Goal: Task Accomplishment & Management: Use online tool/utility

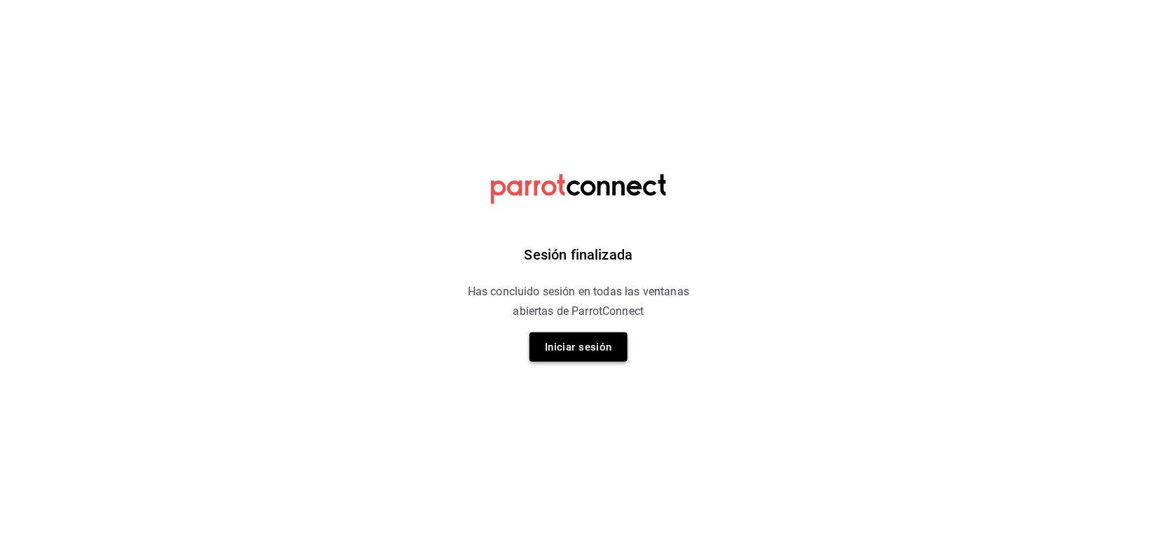
click at [599, 347] on button "Iniciar sesión" at bounding box center [578, 347] width 98 height 29
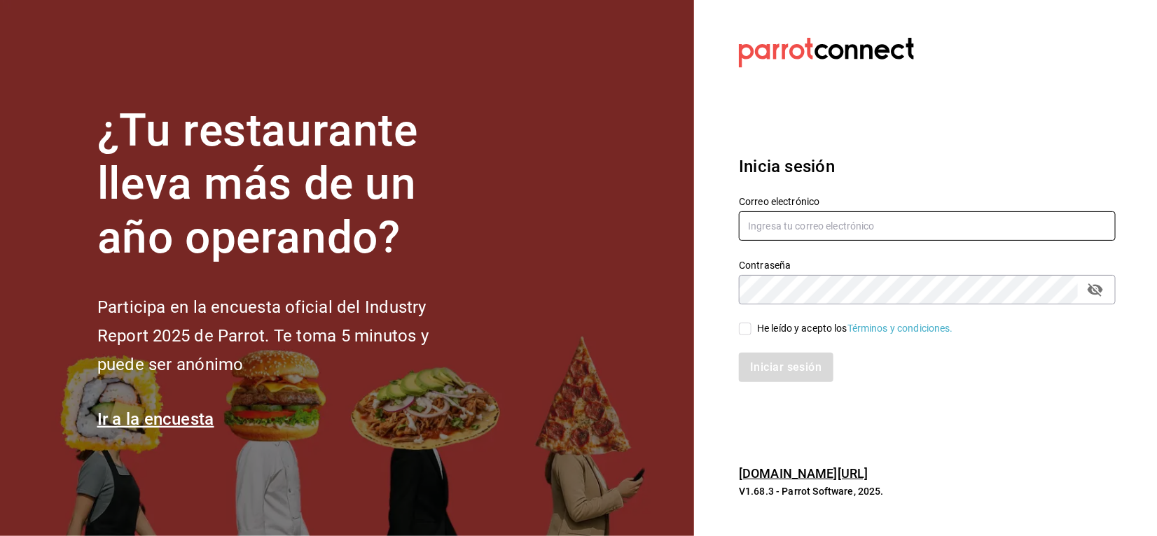
click at [800, 219] on input "text" at bounding box center [927, 225] width 377 height 29
type input "emmanuelfonseca59@gmail.com"
click at [800, 219] on input "emmanuelfonseca59@gmail.com" at bounding box center [927, 225] width 377 height 29
click at [744, 333] on input "He leído y acepto los Términos y condiciones." at bounding box center [745, 329] width 13 height 13
checkbox input "true"
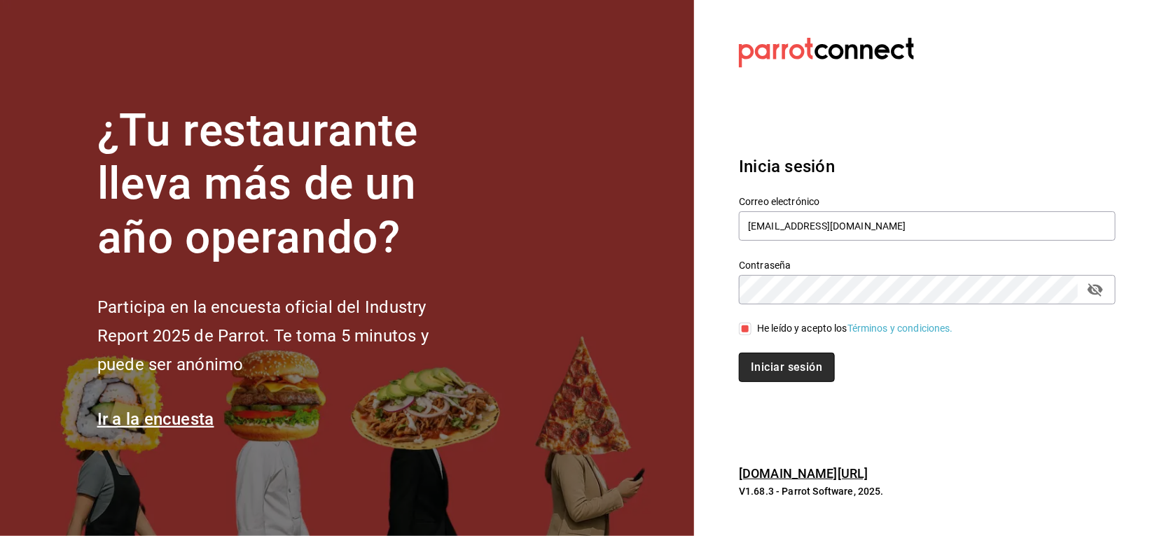
click at [765, 370] on button "Iniciar sesión" at bounding box center [786, 367] width 95 height 29
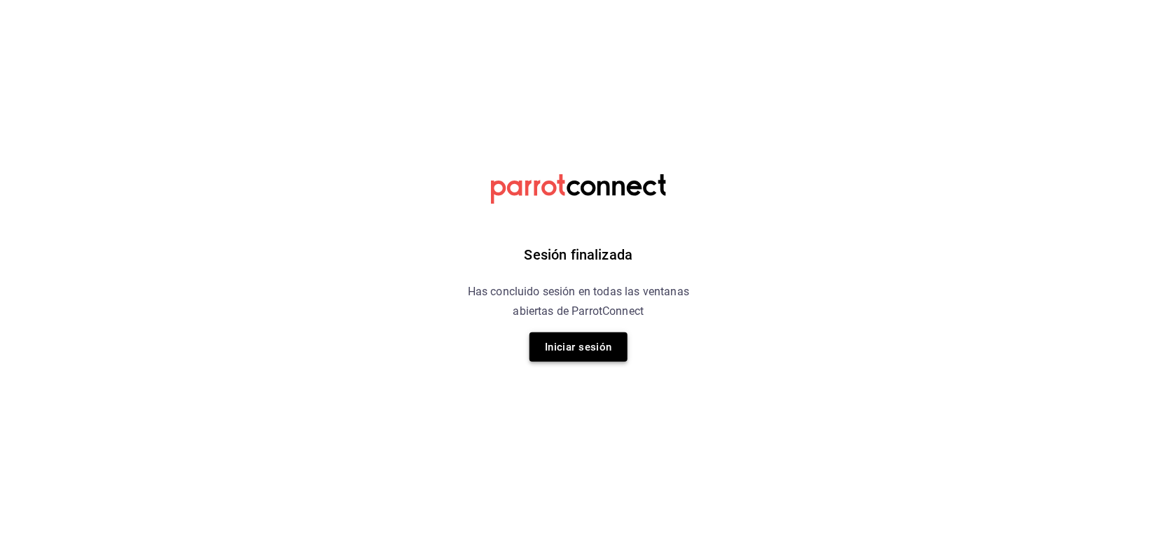
click at [588, 344] on button "Iniciar sesión" at bounding box center [578, 347] width 98 height 29
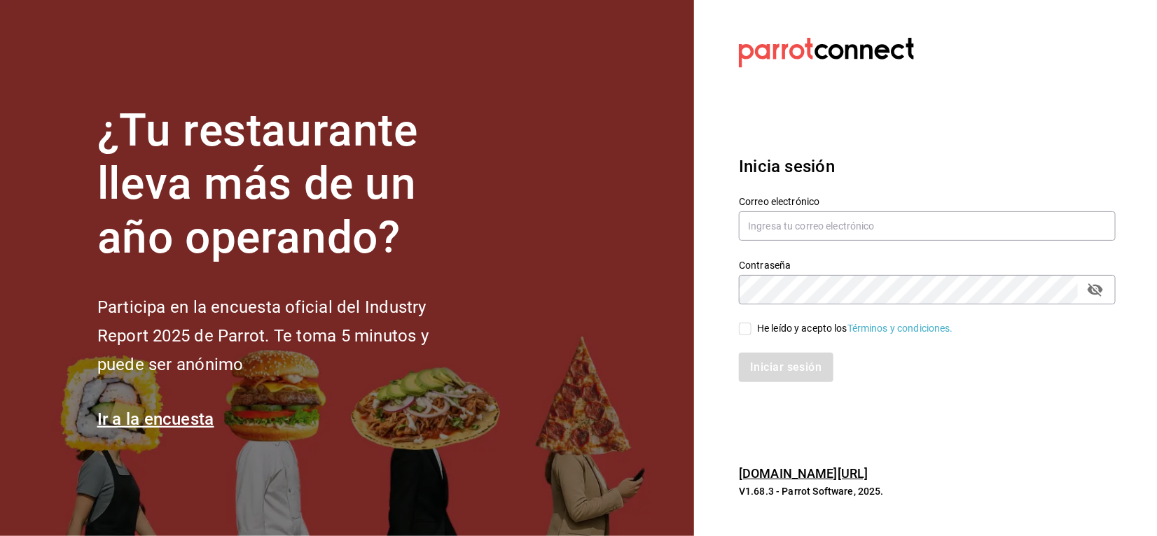
click at [805, 210] on div "Correo electrónico" at bounding box center [927, 219] width 377 height 47
click at [805, 225] on input "text" at bounding box center [927, 225] width 377 height 29
type input "emmanuelfonseca59@gmail.com"
click at [748, 326] on input "He leído y acepto los Términos y condiciones." at bounding box center [745, 329] width 13 height 13
checkbox input "true"
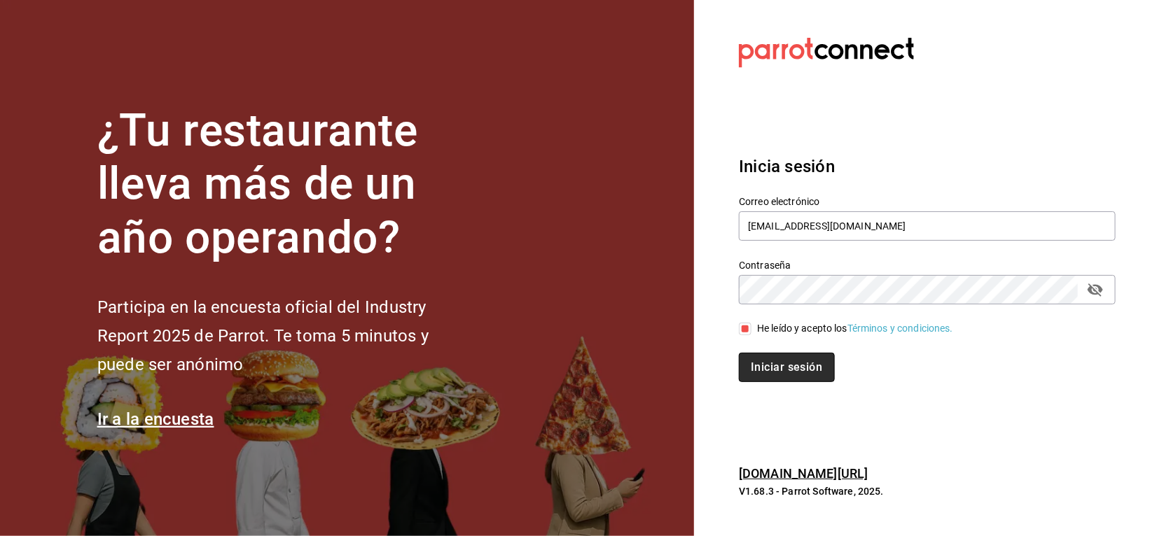
click at [769, 366] on button "Iniciar sesión" at bounding box center [786, 367] width 95 height 29
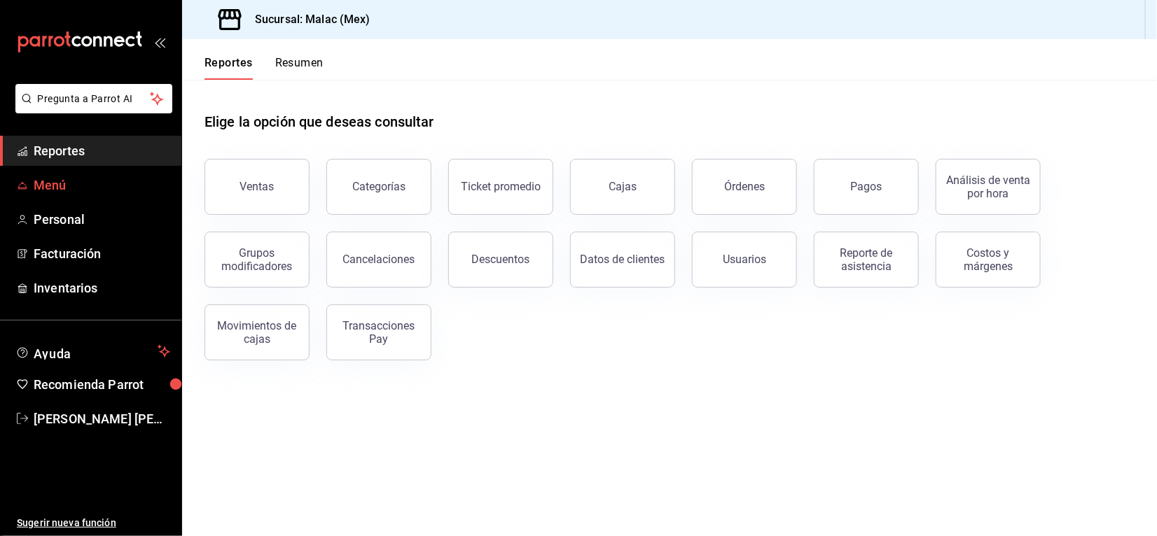
click at [124, 193] on span "Menú" at bounding box center [102, 185] width 137 height 19
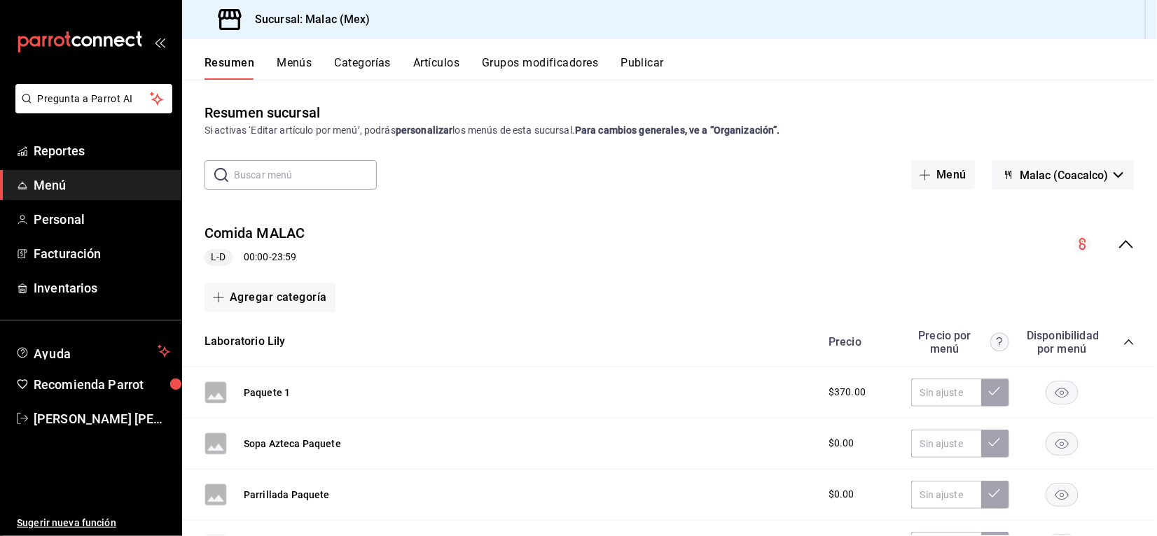
click at [366, 69] on button "Categorías" at bounding box center [363, 68] width 57 height 24
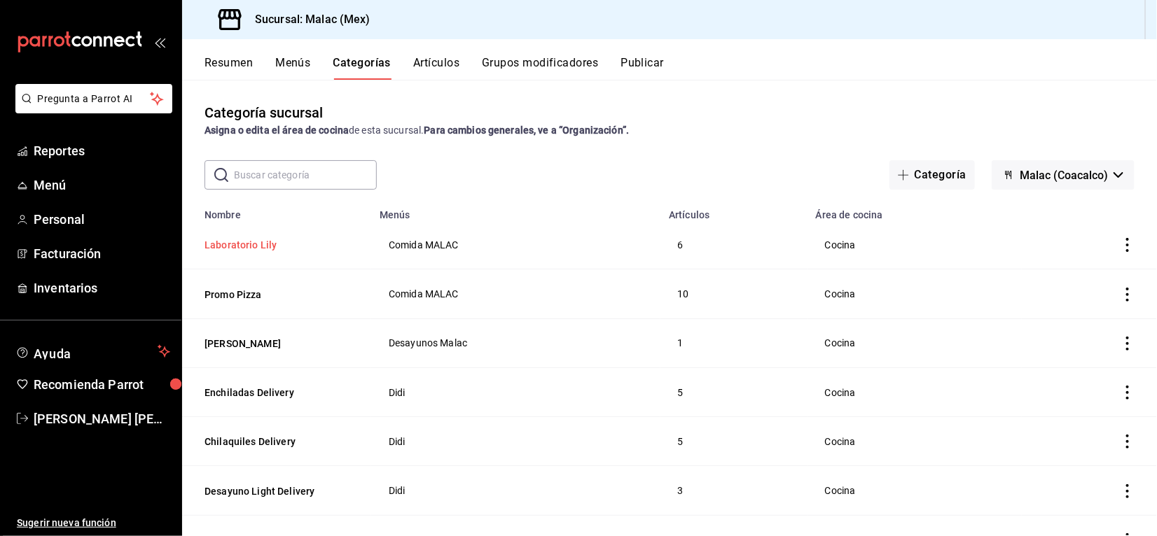
click at [240, 245] on button "Laboratorio Lily" at bounding box center [274, 245] width 140 height 14
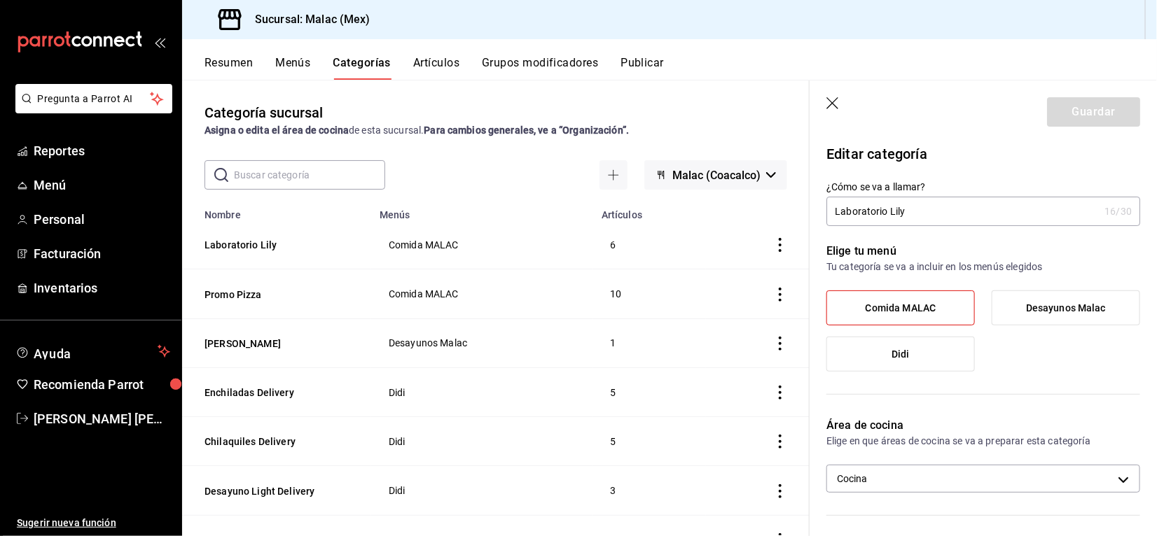
click at [834, 100] on icon "button" at bounding box center [833, 104] width 14 height 14
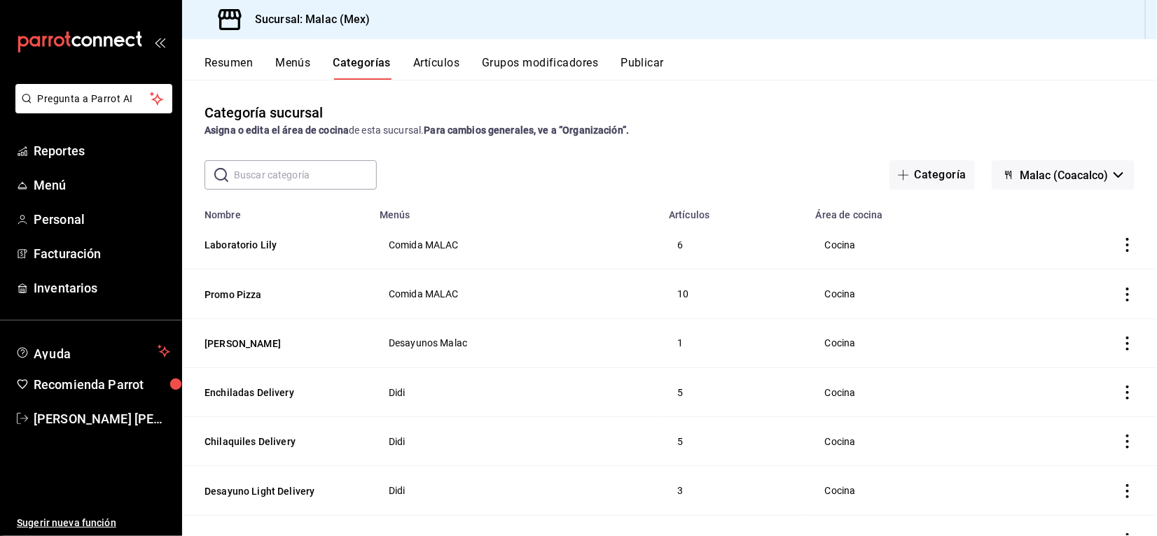
click at [436, 64] on button "Artículos" at bounding box center [436, 68] width 46 height 24
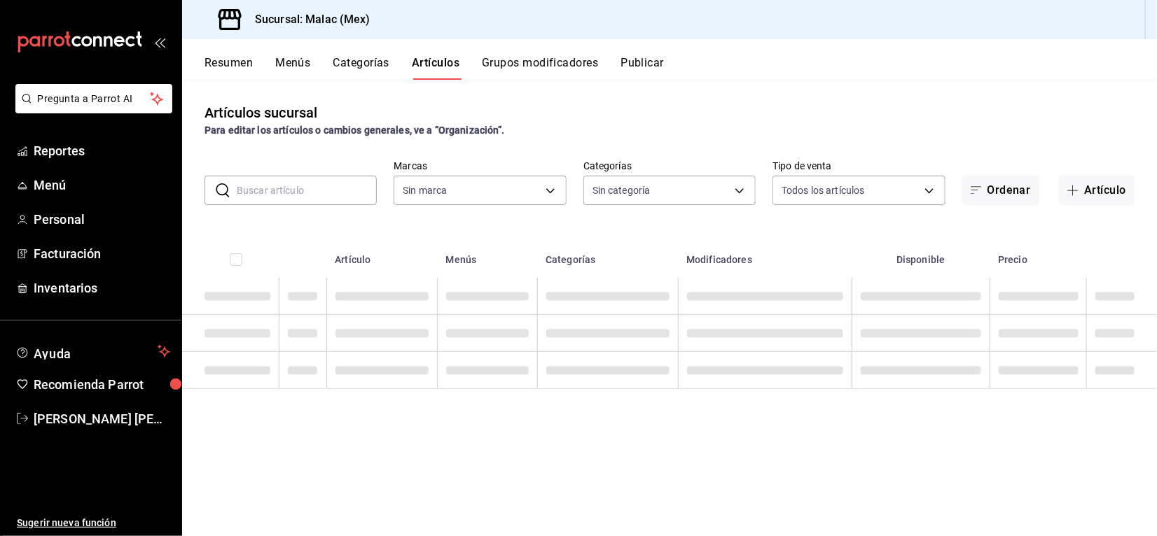
type input "68cda390-11aa-4088-a87d-1ba274343c49"
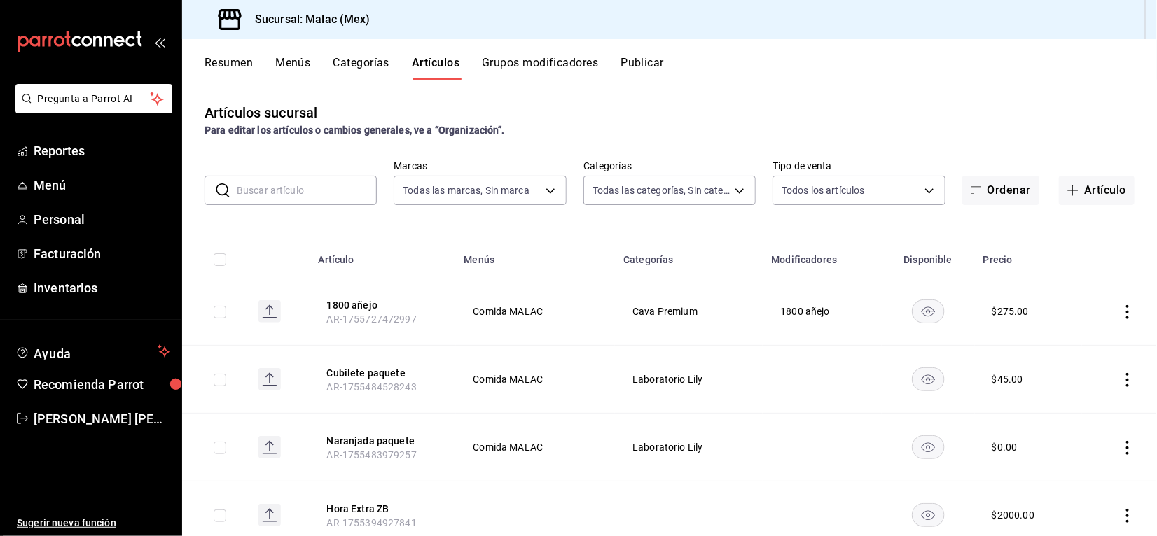
type input "62acb94c-48cc-4ea2-94c5-7a3034cc0356,8a2221b7-f6f0-4abf-9149-9c85b93286dd,c6b4b…"
click at [1083, 197] on button "Artículo" at bounding box center [1097, 190] width 76 height 29
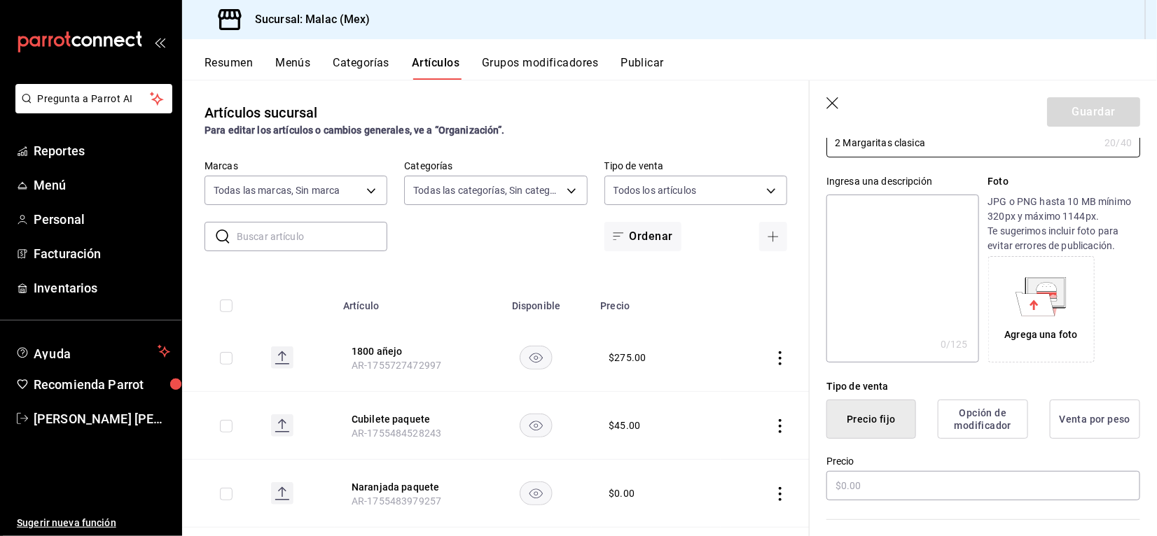
scroll to position [134, 0]
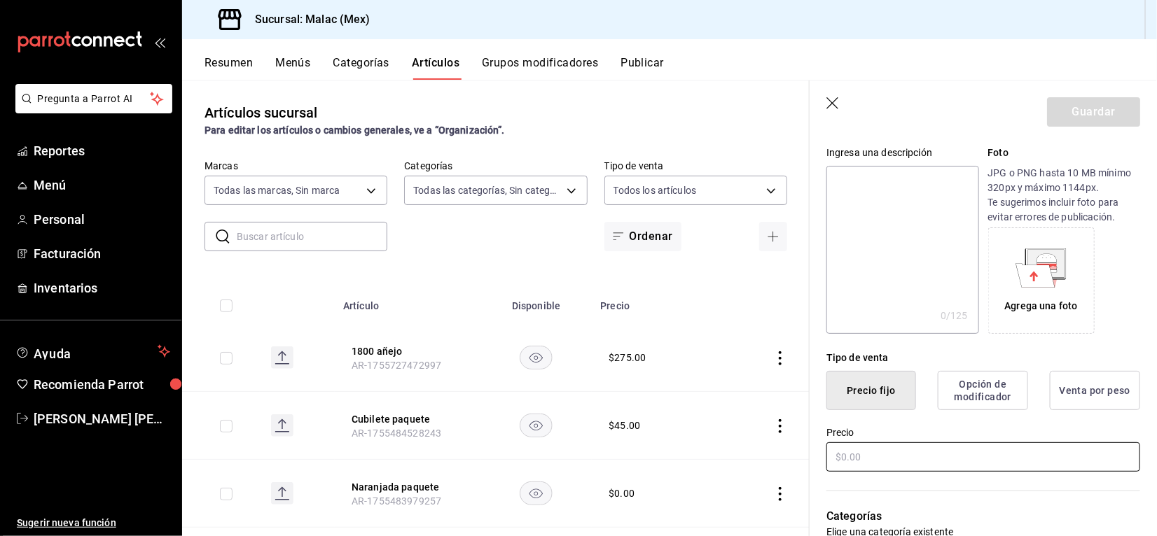
type input "2 Margaritas clasica"
click at [884, 462] on input "text" at bounding box center [983, 457] width 314 height 29
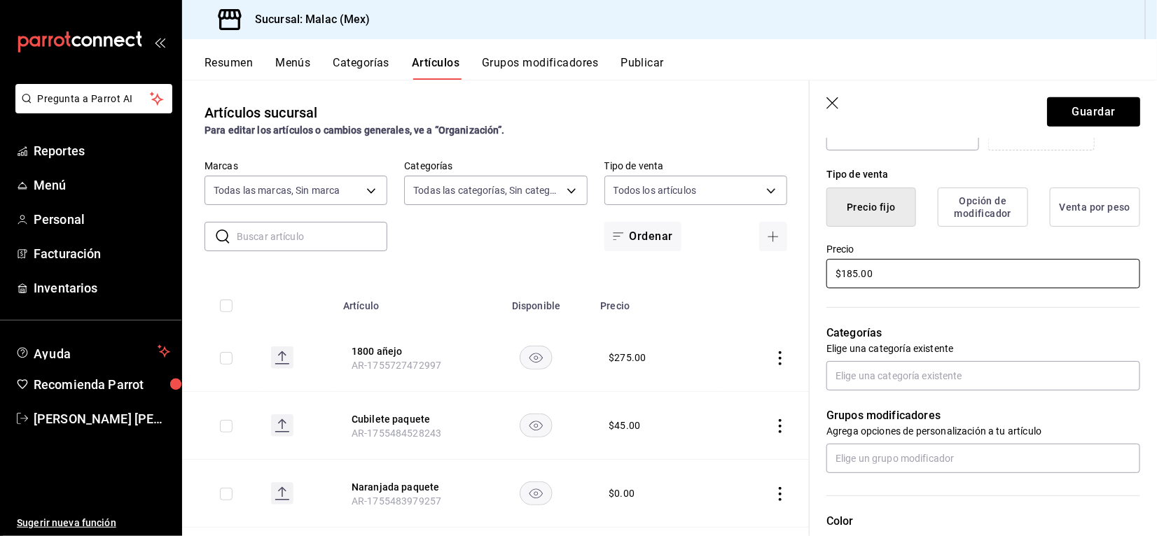
scroll to position [319, 0]
type input "$185.00"
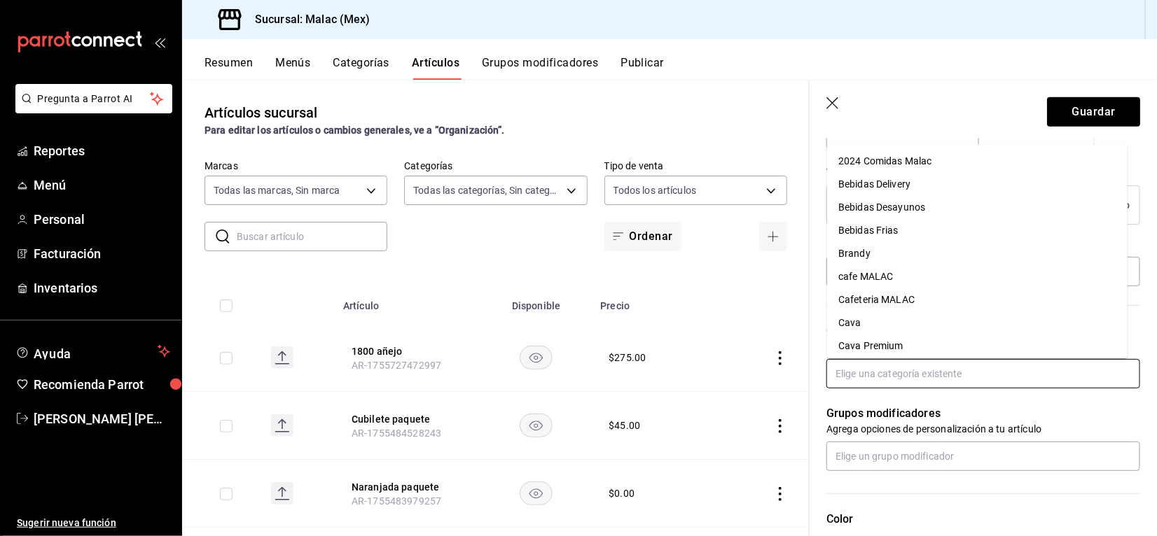
click at [901, 378] on input "text" at bounding box center [983, 373] width 314 height 29
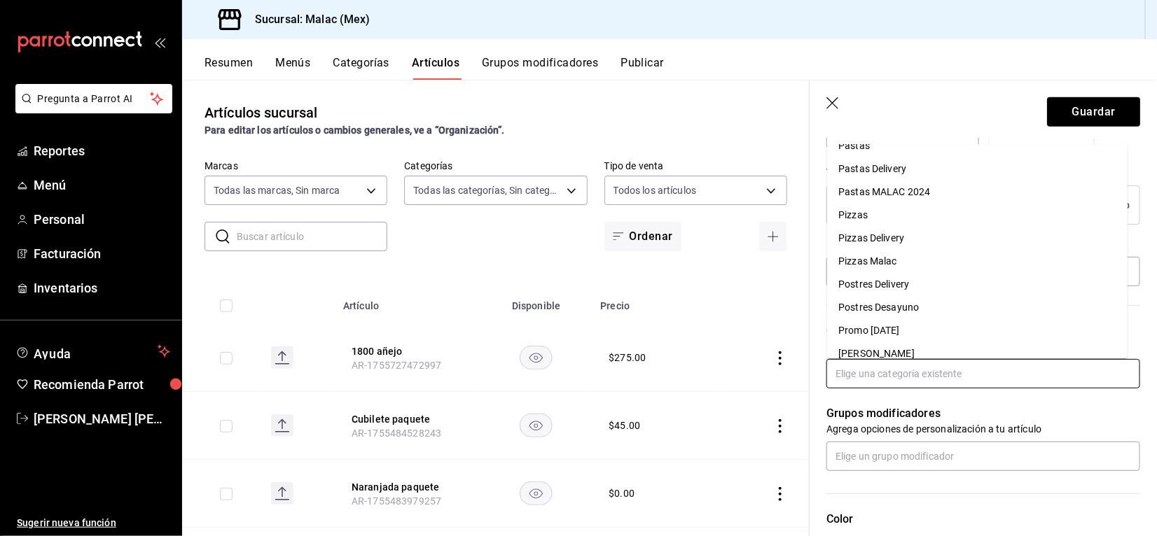
scroll to position [1560, 0]
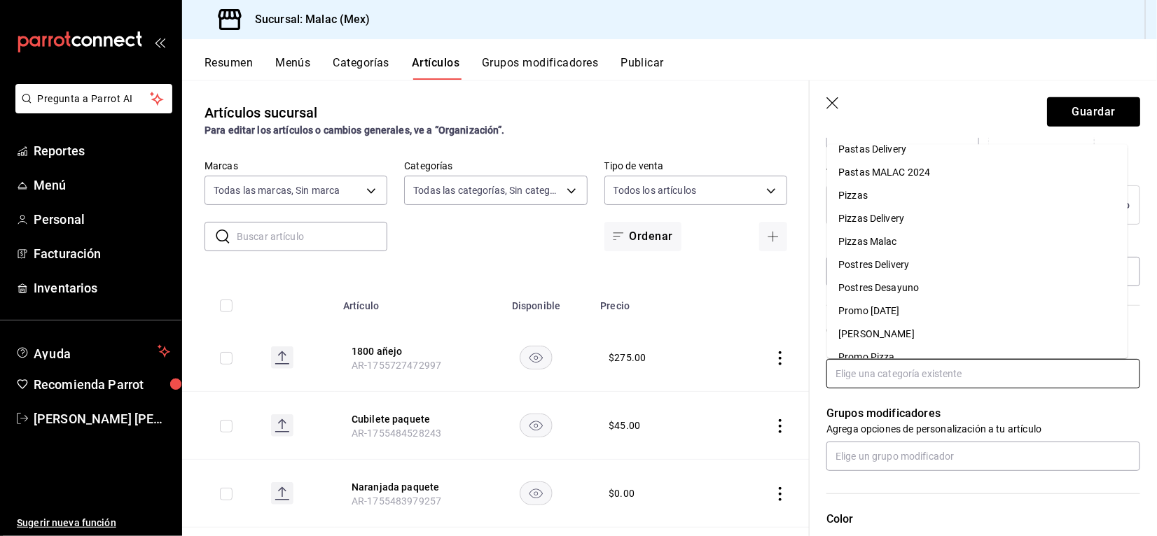
click at [905, 310] on li "Promo [DATE]" at bounding box center [977, 311] width 300 height 23
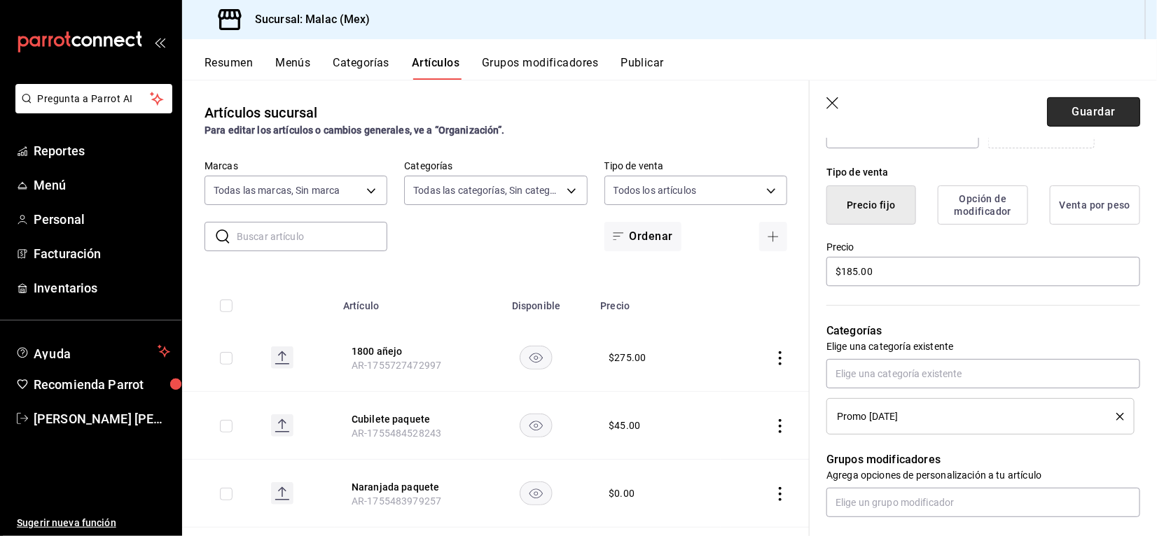
click at [1070, 109] on button "Guardar" at bounding box center [1093, 111] width 93 height 29
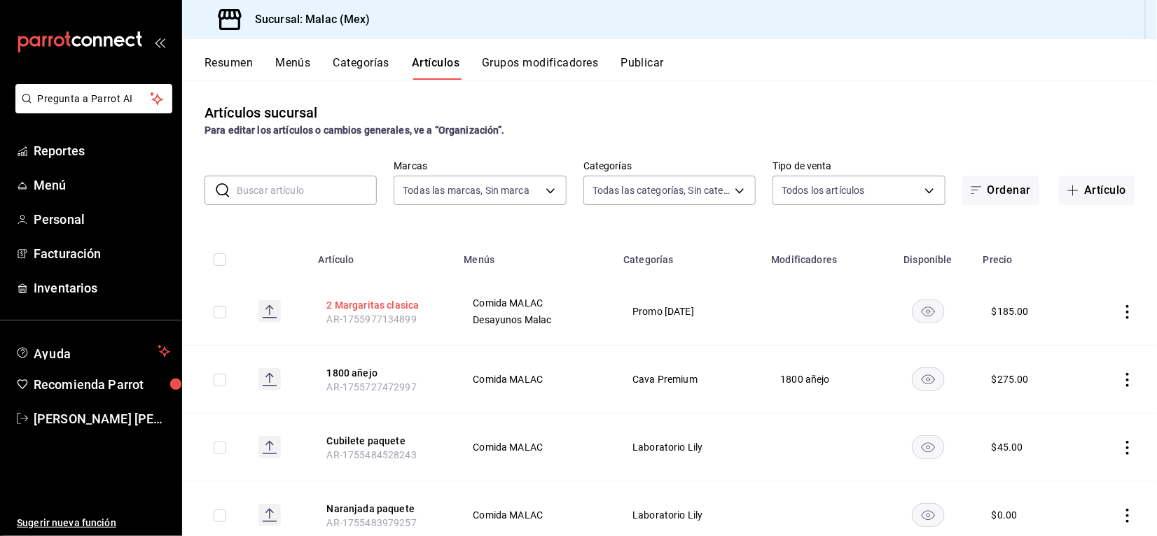
click at [390, 310] on button "2 Margaritas clasica" at bounding box center [383, 305] width 112 height 14
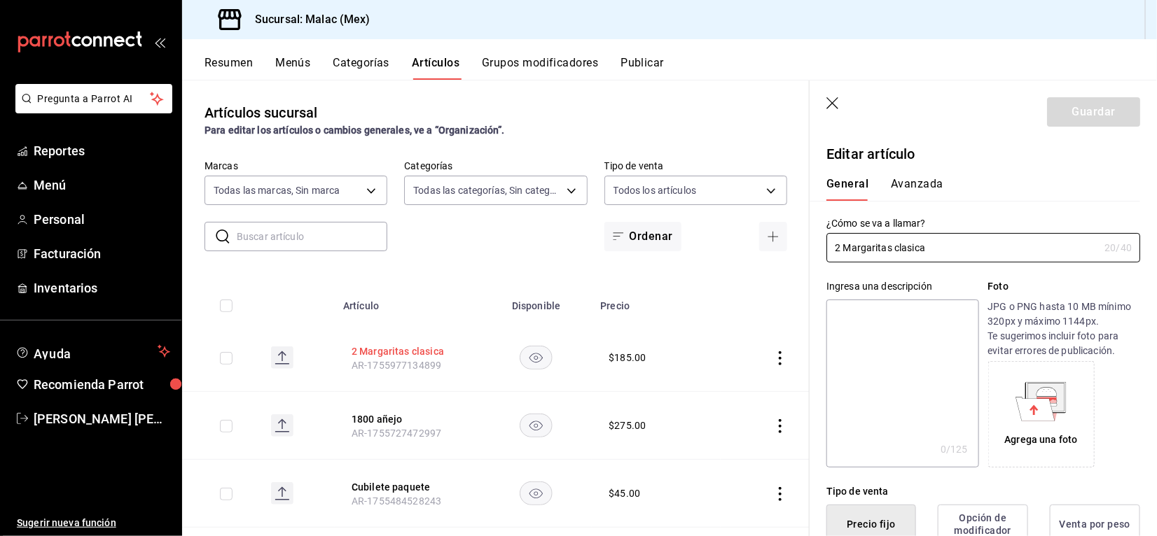
type input "$185.00"
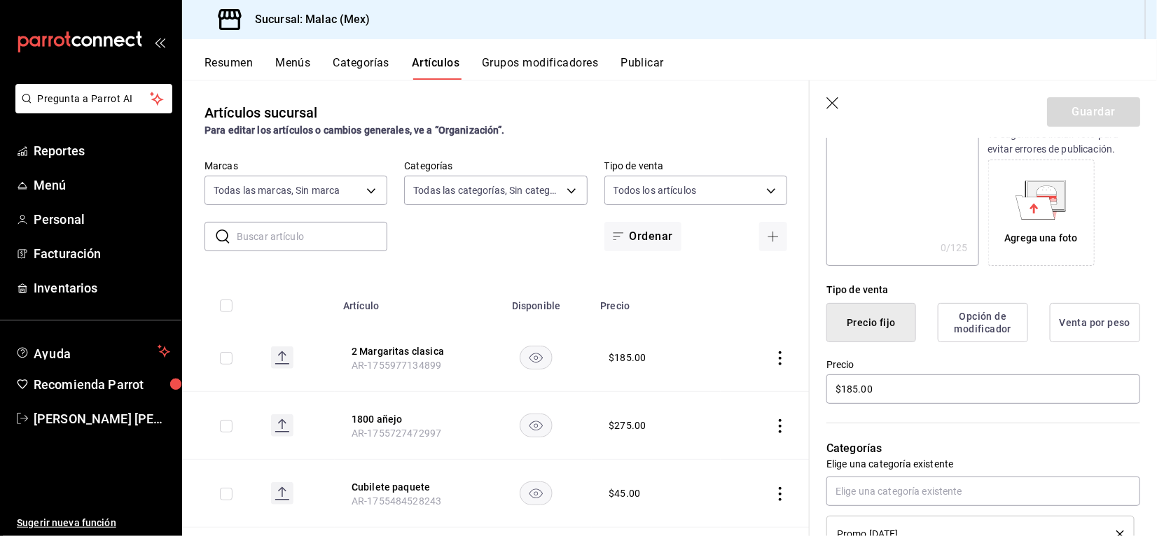
scroll to position [1, 0]
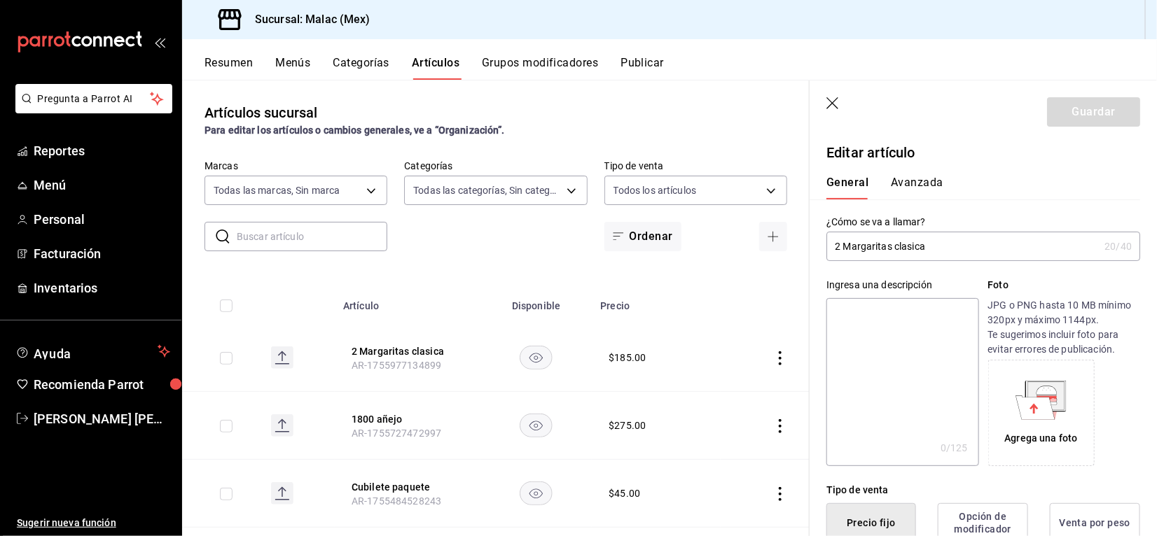
click at [910, 180] on button "Avanzada" at bounding box center [917, 188] width 53 height 24
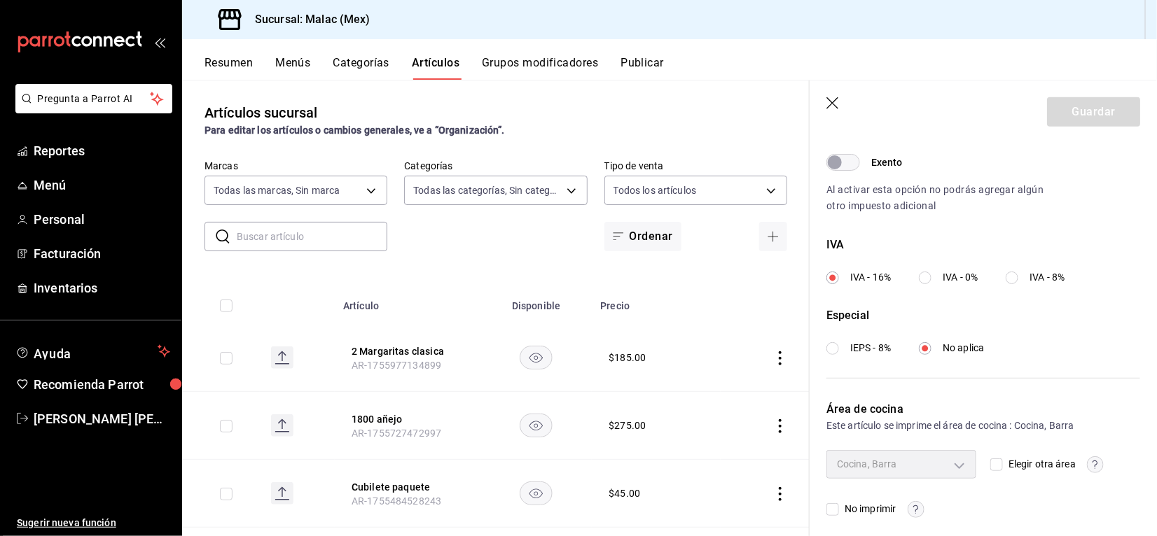
scroll to position [453, 0]
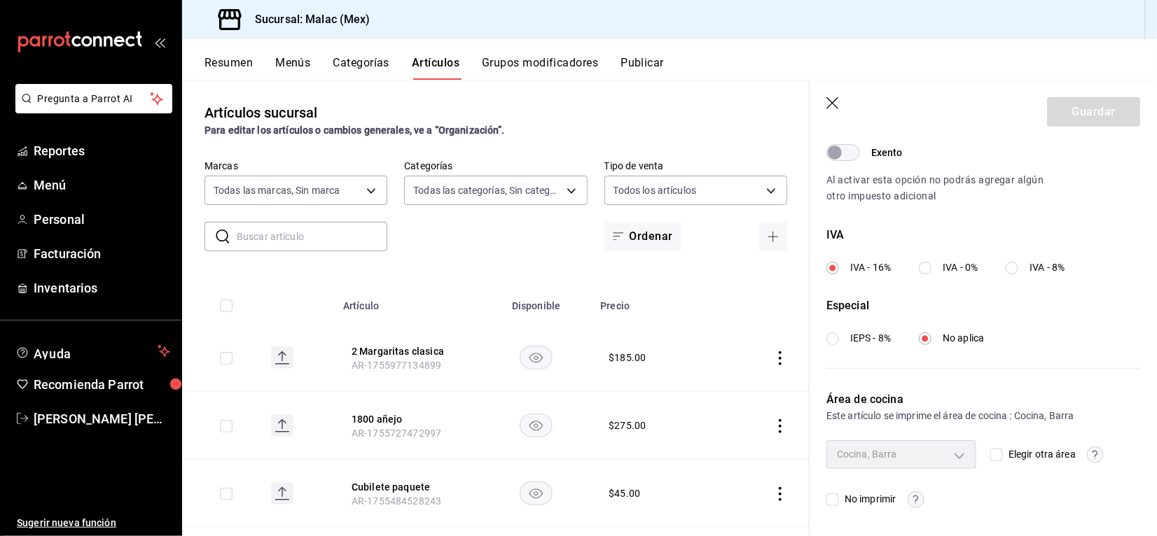
click at [992, 450] on input "Elegir otra área" at bounding box center [996, 455] width 13 height 13
checkbox input "true"
click at [957, 457] on body "Pregunta a Parrot AI Reportes Menú Personal Facturación Inventarios Ayuda Recom…" at bounding box center [578, 268] width 1157 height 536
click at [895, 488] on span "Barra" at bounding box center [910, 487] width 95 height 15
type input "dfebb260-ea92-48fe-9a7f-a963f6d4e49d"
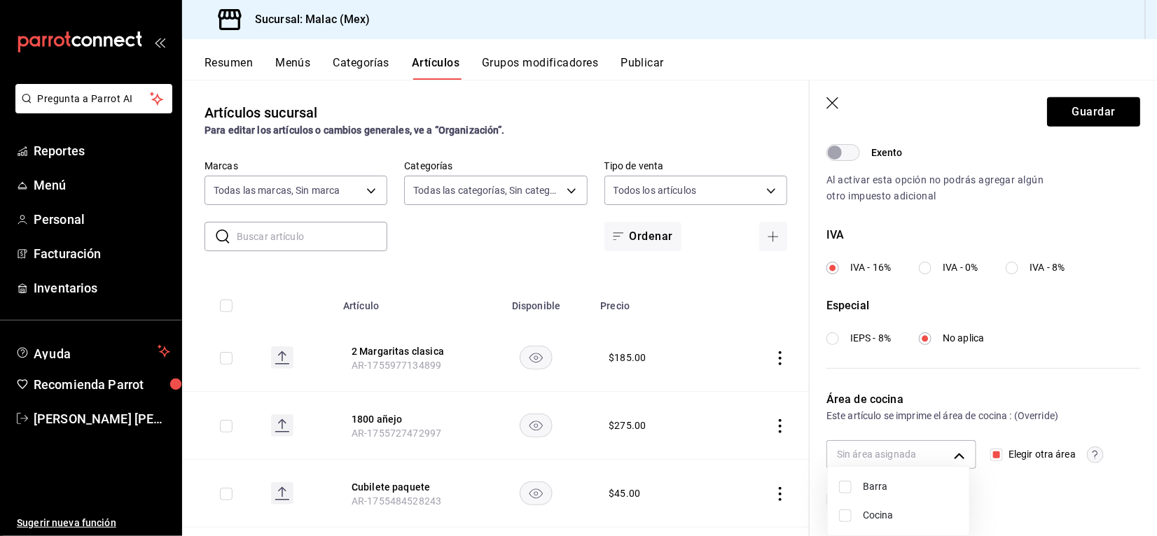
checkbox input "true"
click at [1027, 393] on div at bounding box center [578, 268] width 1157 height 536
click at [1089, 109] on button "Guardar" at bounding box center [1093, 111] width 93 height 29
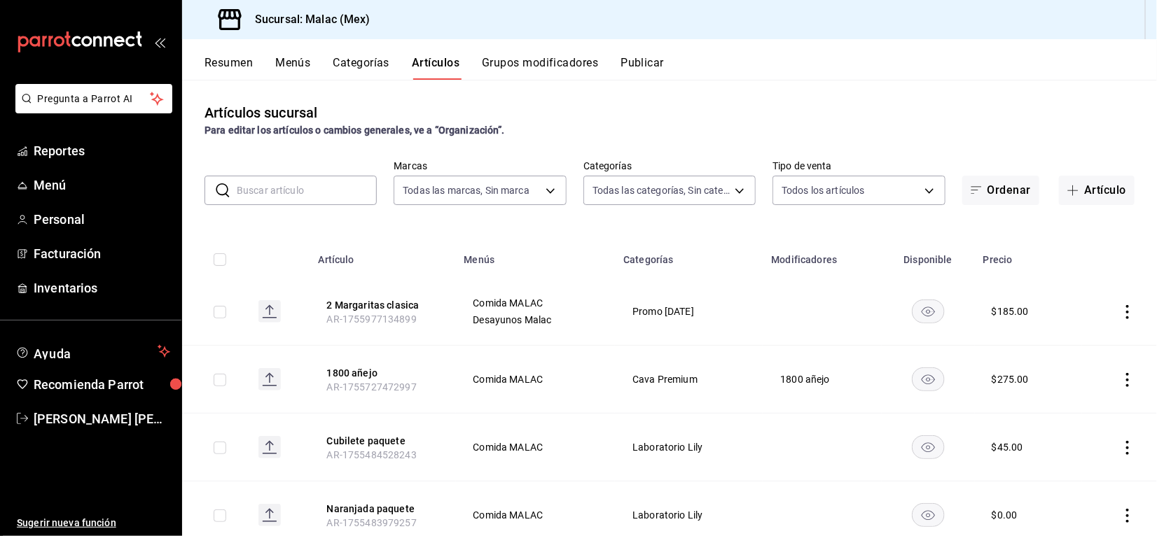
click at [235, 65] on button "Resumen" at bounding box center [228, 68] width 48 height 24
